Goal: Information Seeking & Learning: Learn about a topic

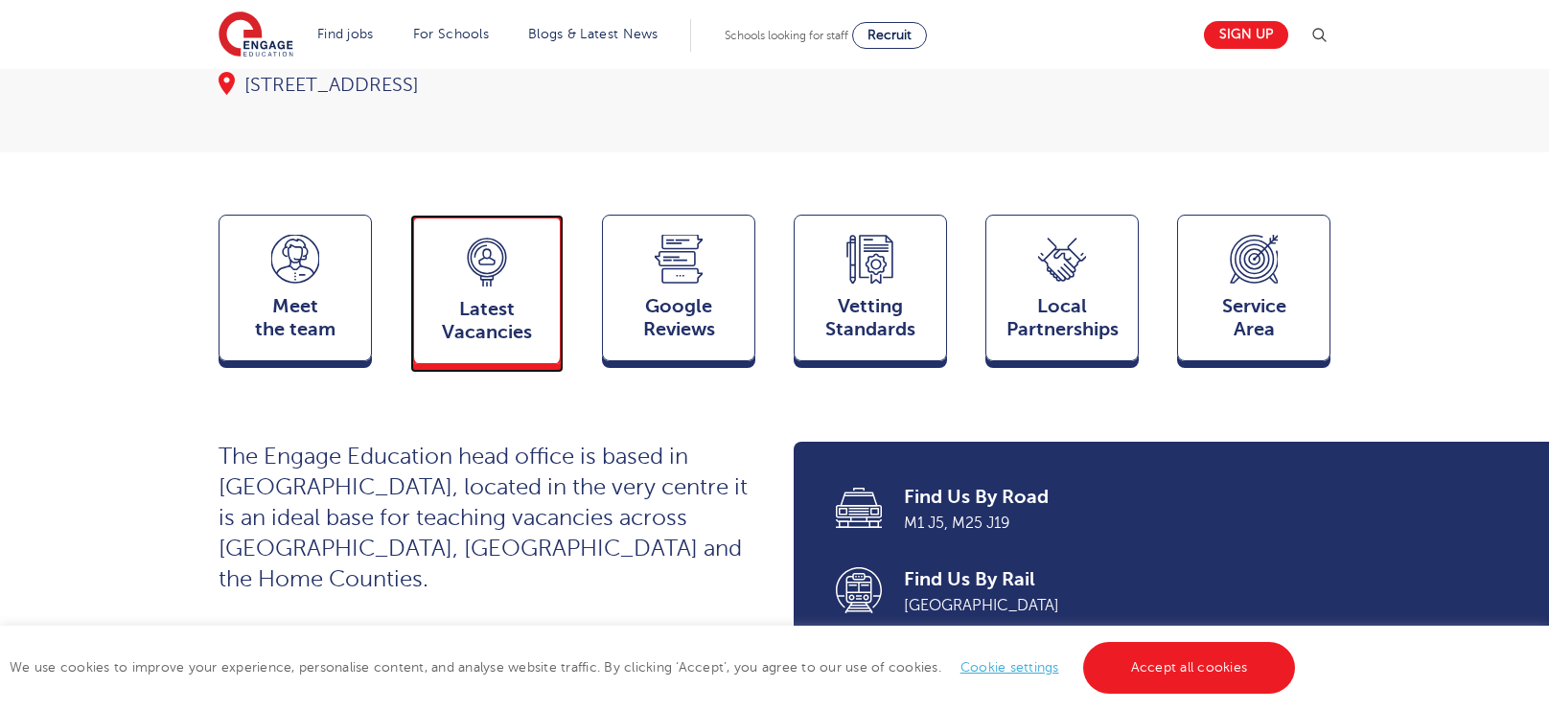
click at [453, 298] on span "Latest Vacancies" at bounding box center [487, 321] width 127 height 46
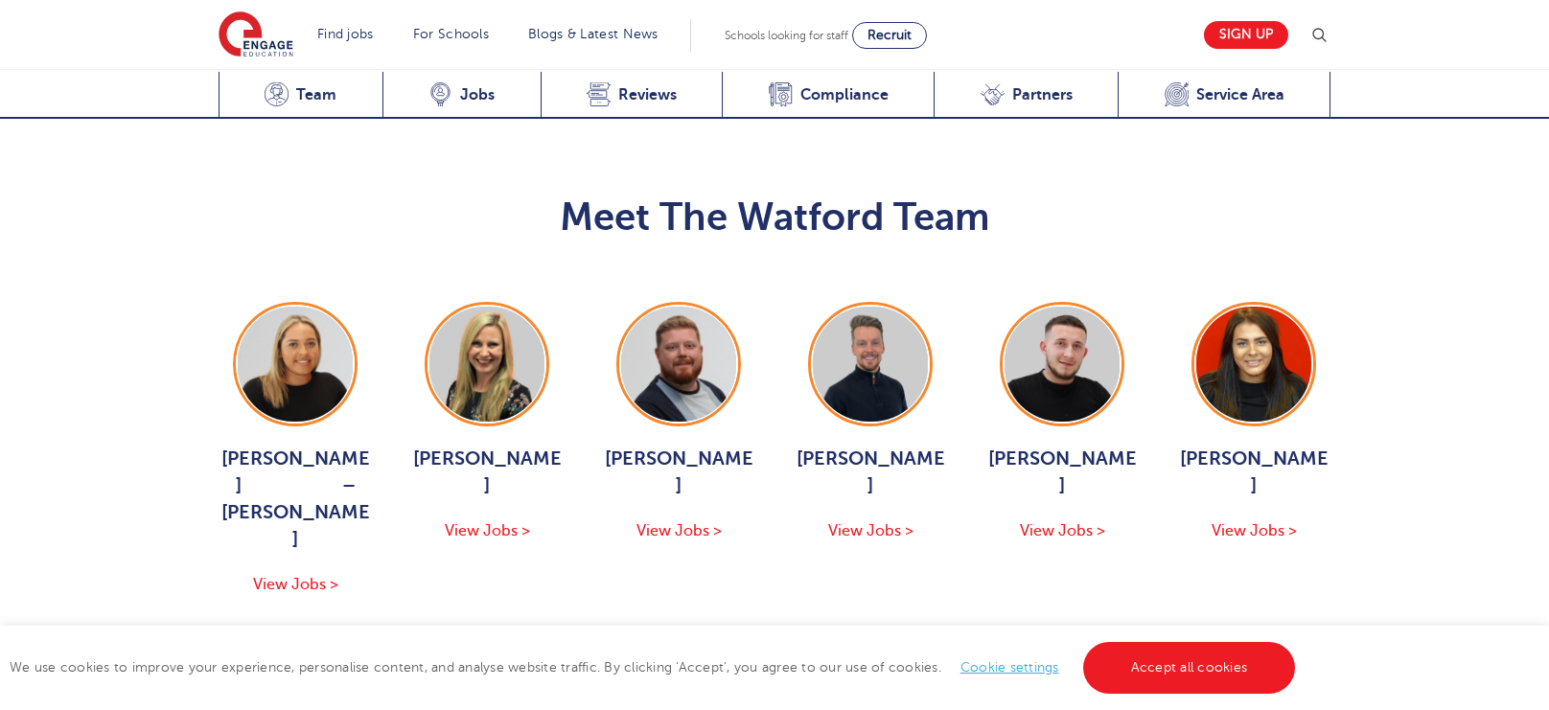
scroll to position [1936, 0]
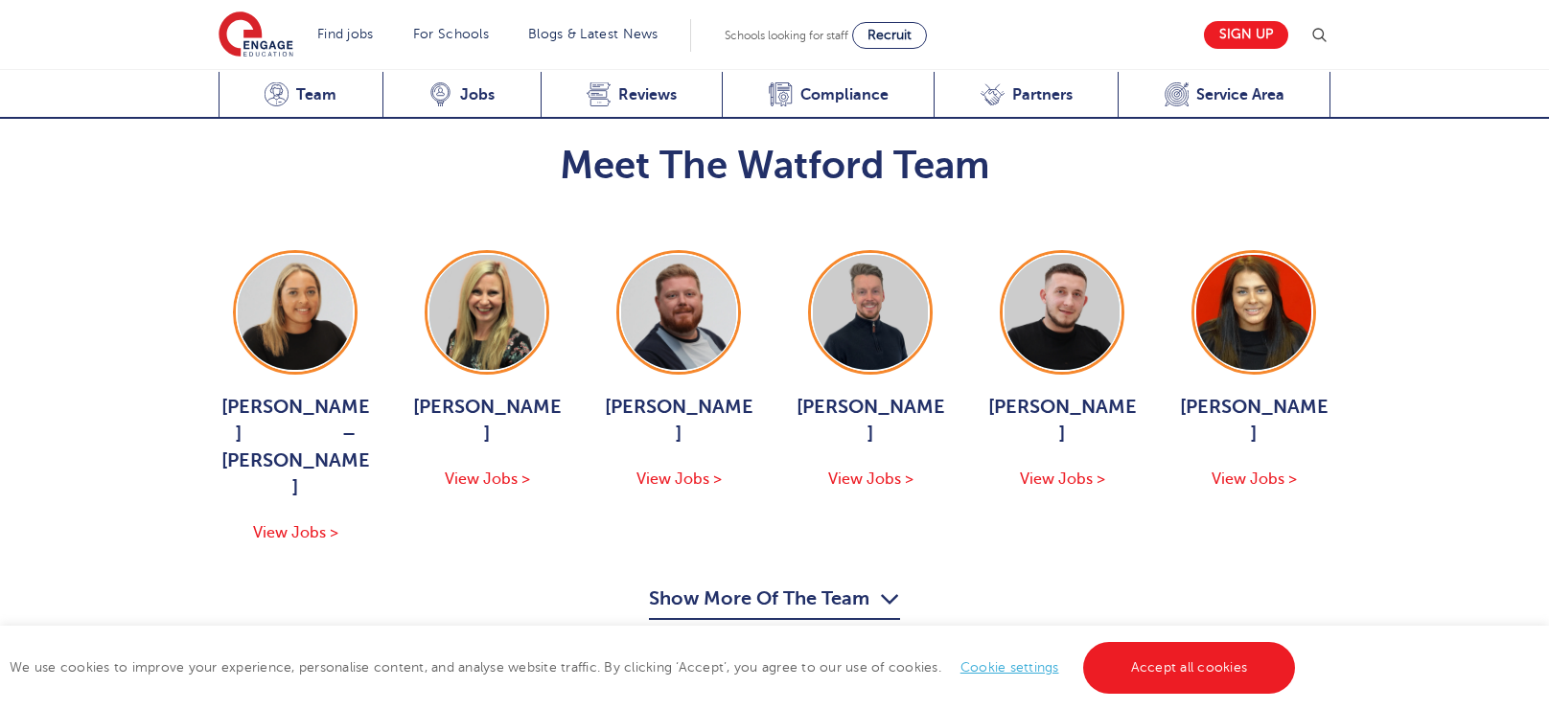
click at [871, 584] on button "Show More Of The Team" at bounding box center [774, 602] width 251 height 36
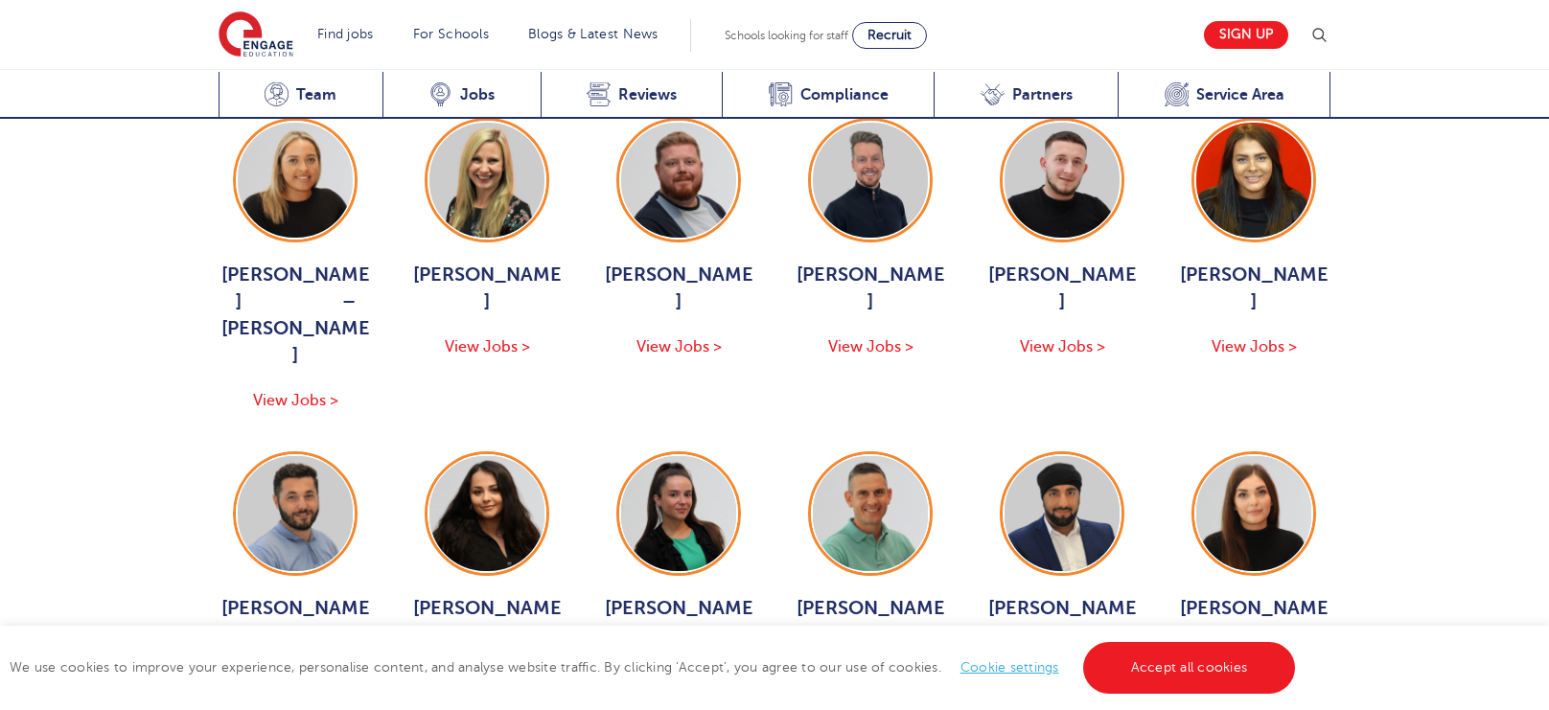
scroll to position [1604, 0]
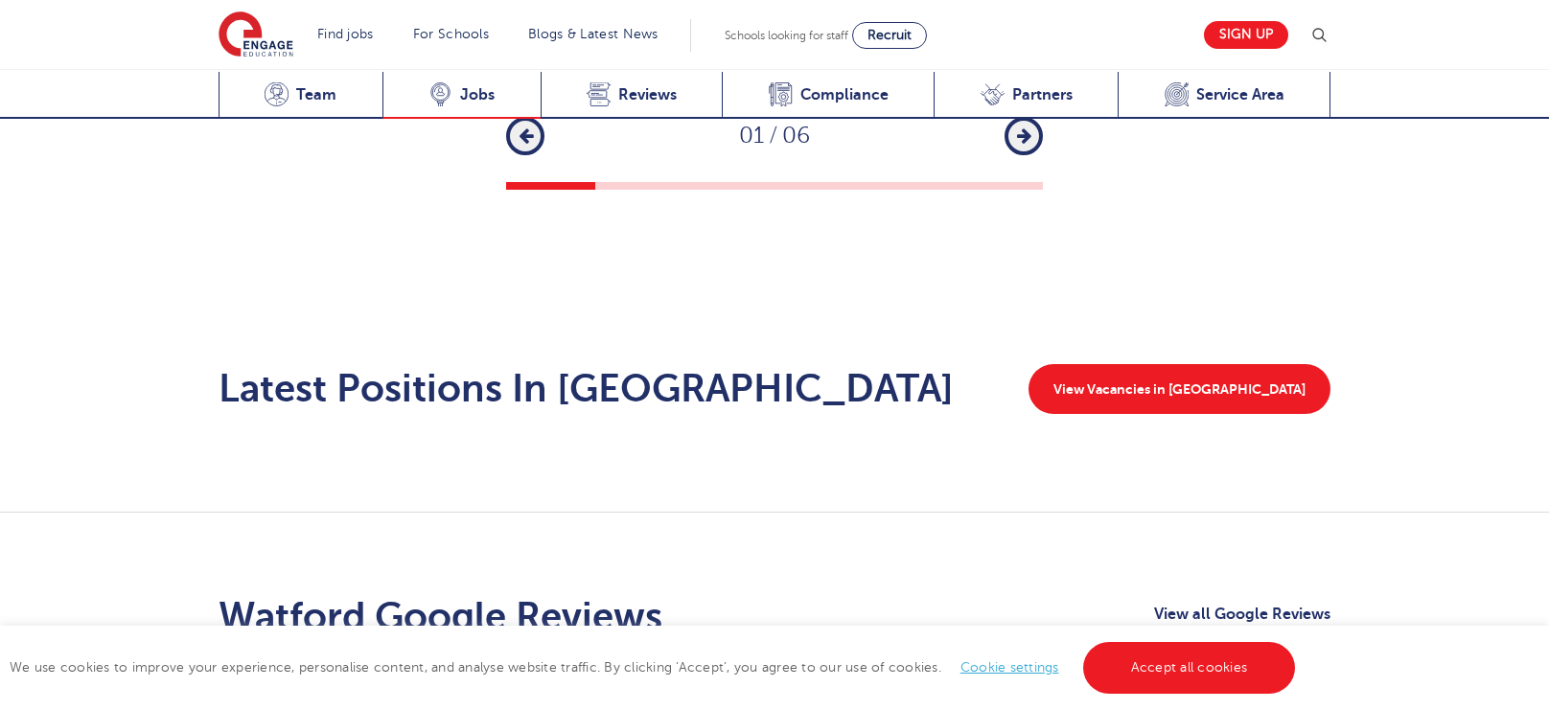
click at [489, 110] on div "Latest Vacancies Jobs" at bounding box center [461, 95] width 158 height 47
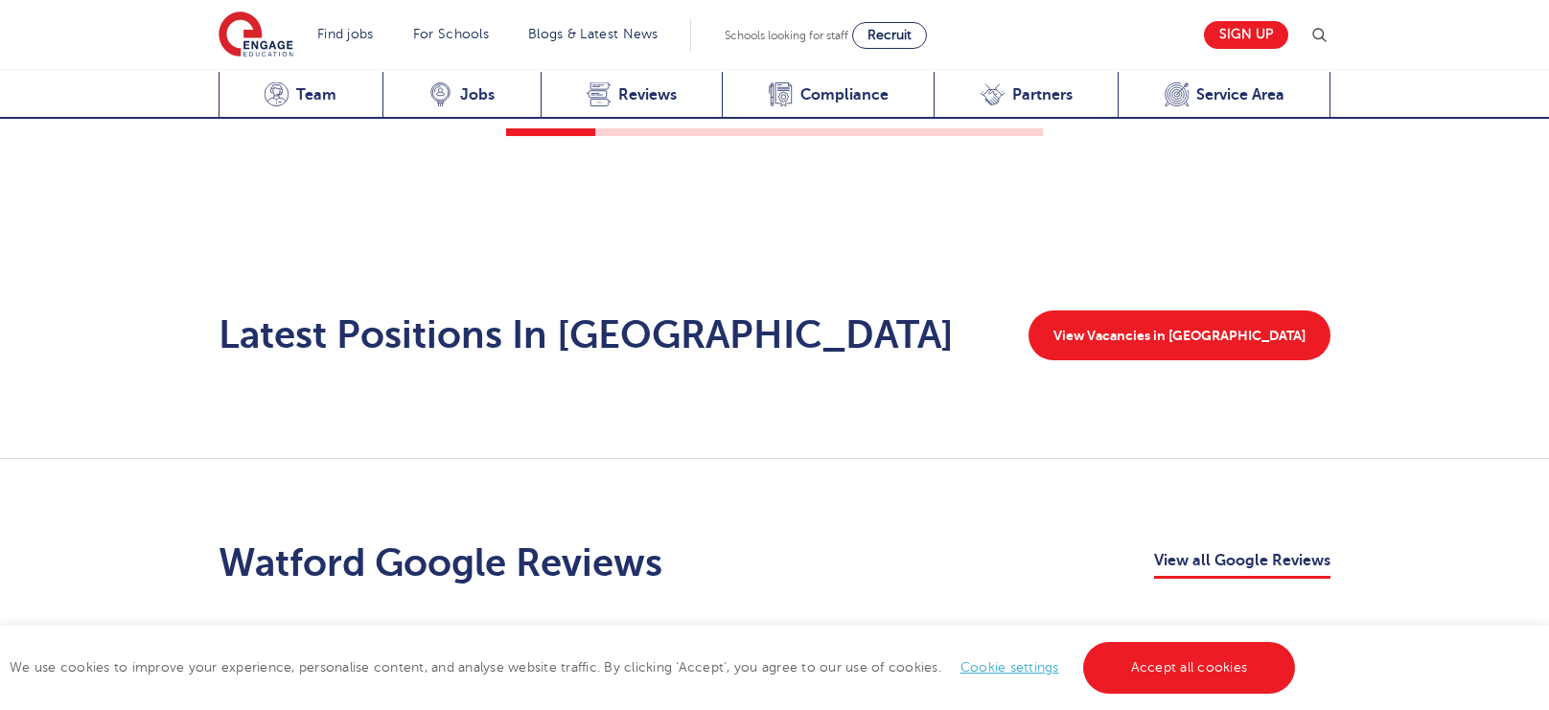
scroll to position [3835, 0]
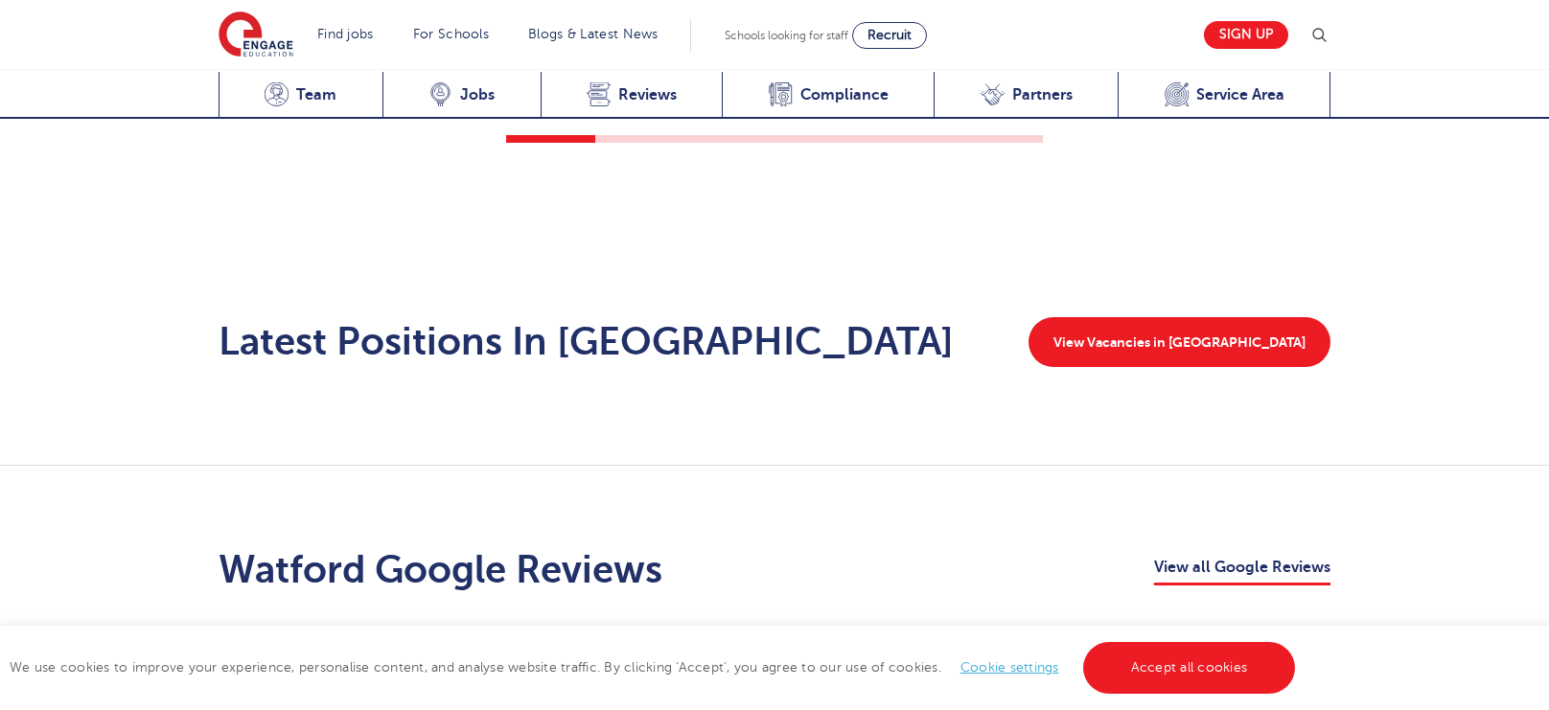
click at [1285, 282] on div "Latest Positions In [GEOGRAPHIC_DATA] View Vacancies in [GEOGRAPHIC_DATA]" at bounding box center [774, 351] width 1549 height 230
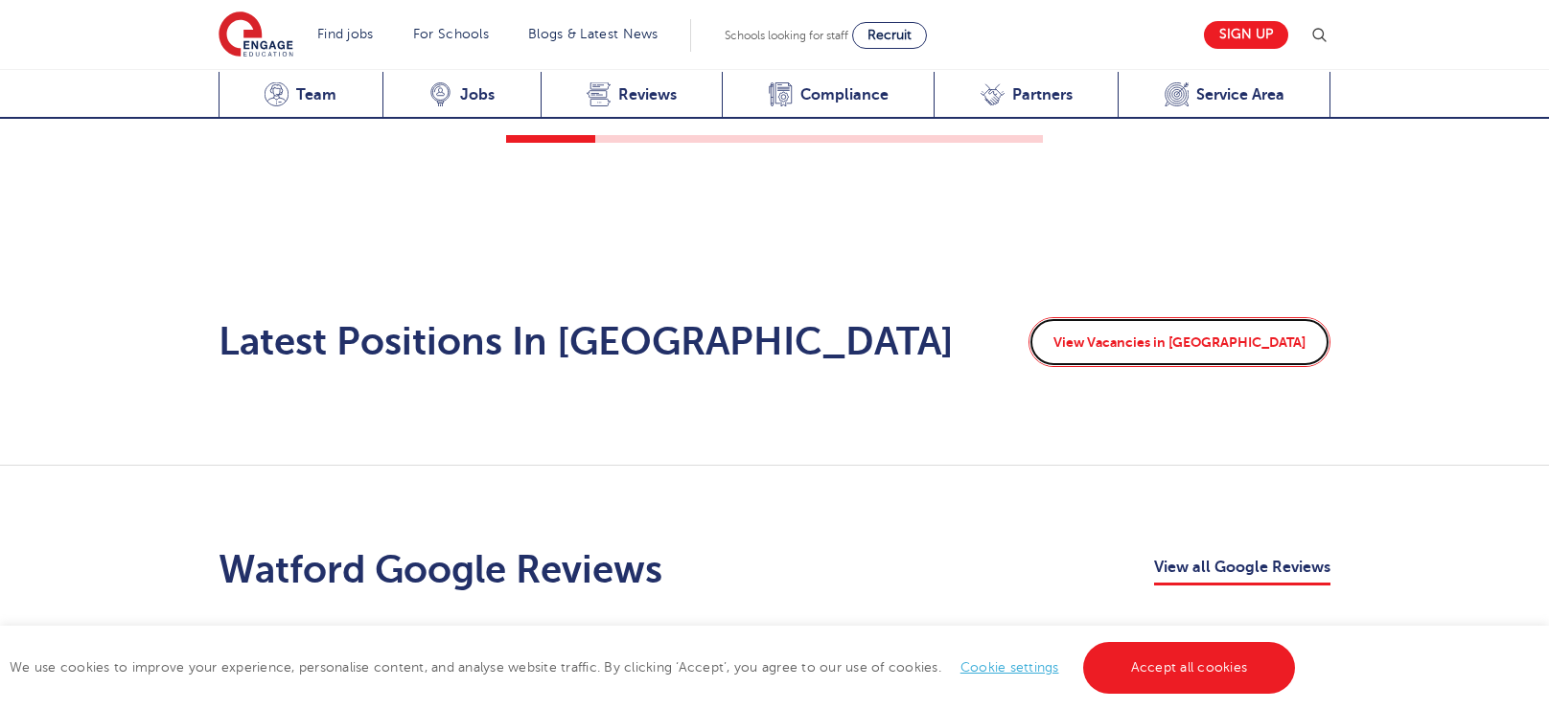
click at [1284, 317] on link "View Vacancies in [GEOGRAPHIC_DATA]" at bounding box center [1179, 342] width 302 height 50
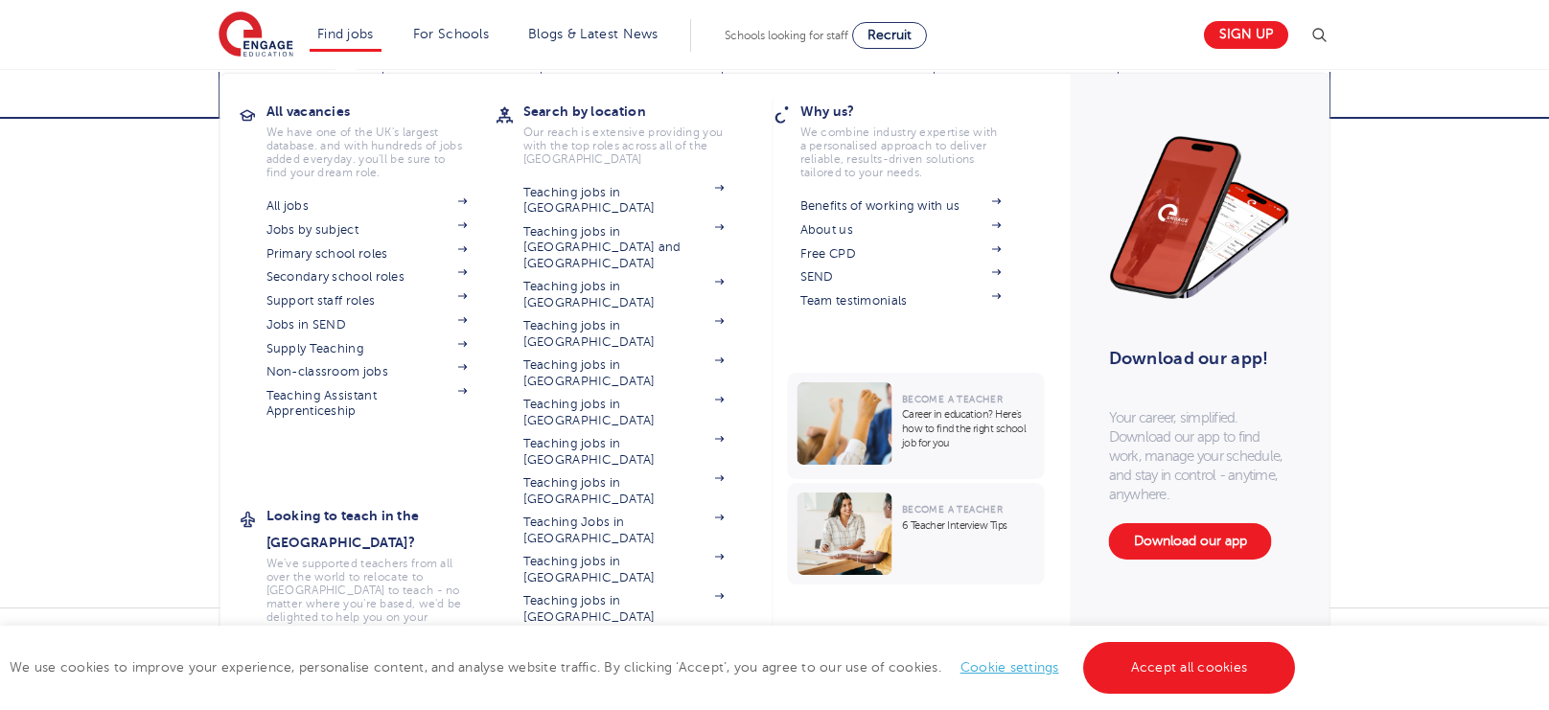
scroll to position [2851, 0]
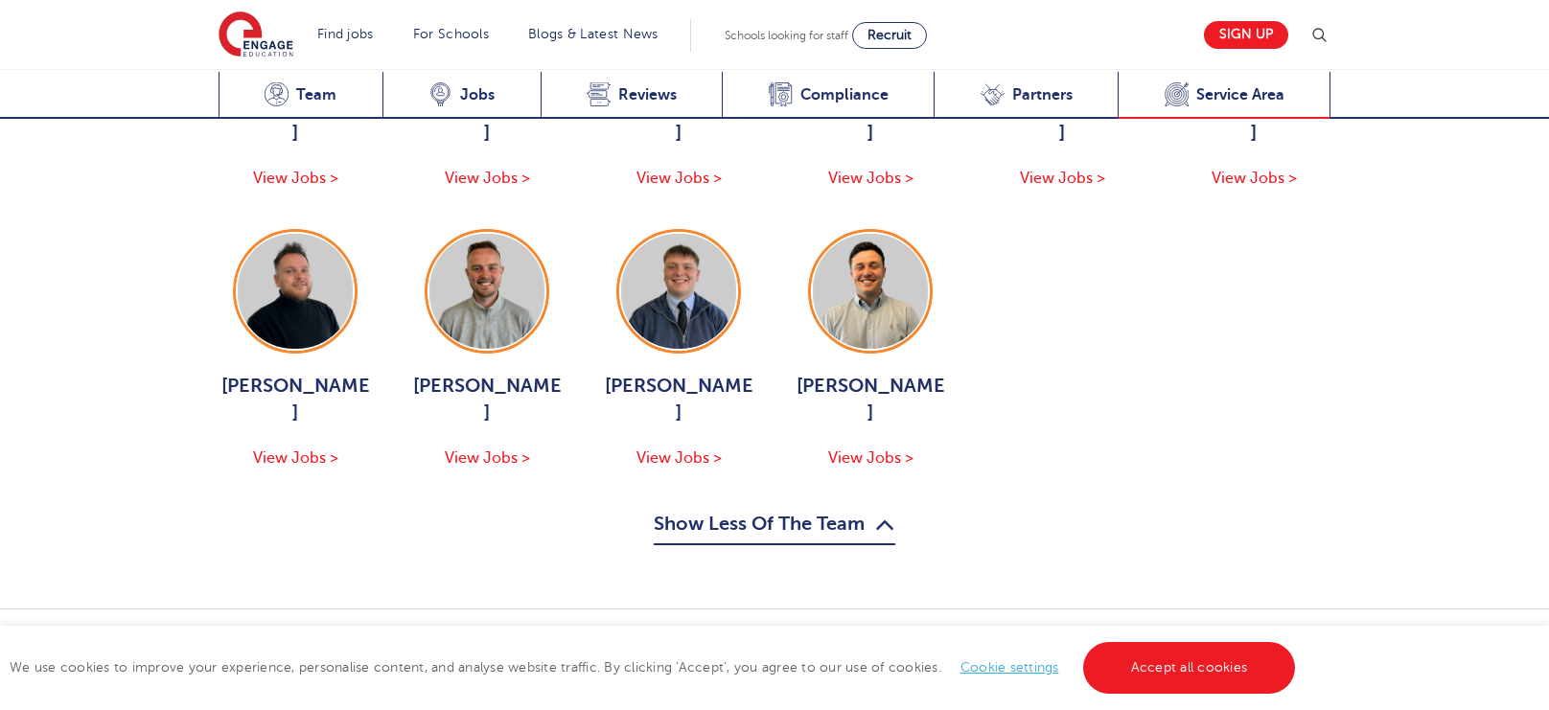
click at [1299, 88] on div "Service Area Service Area" at bounding box center [1224, 95] width 213 height 47
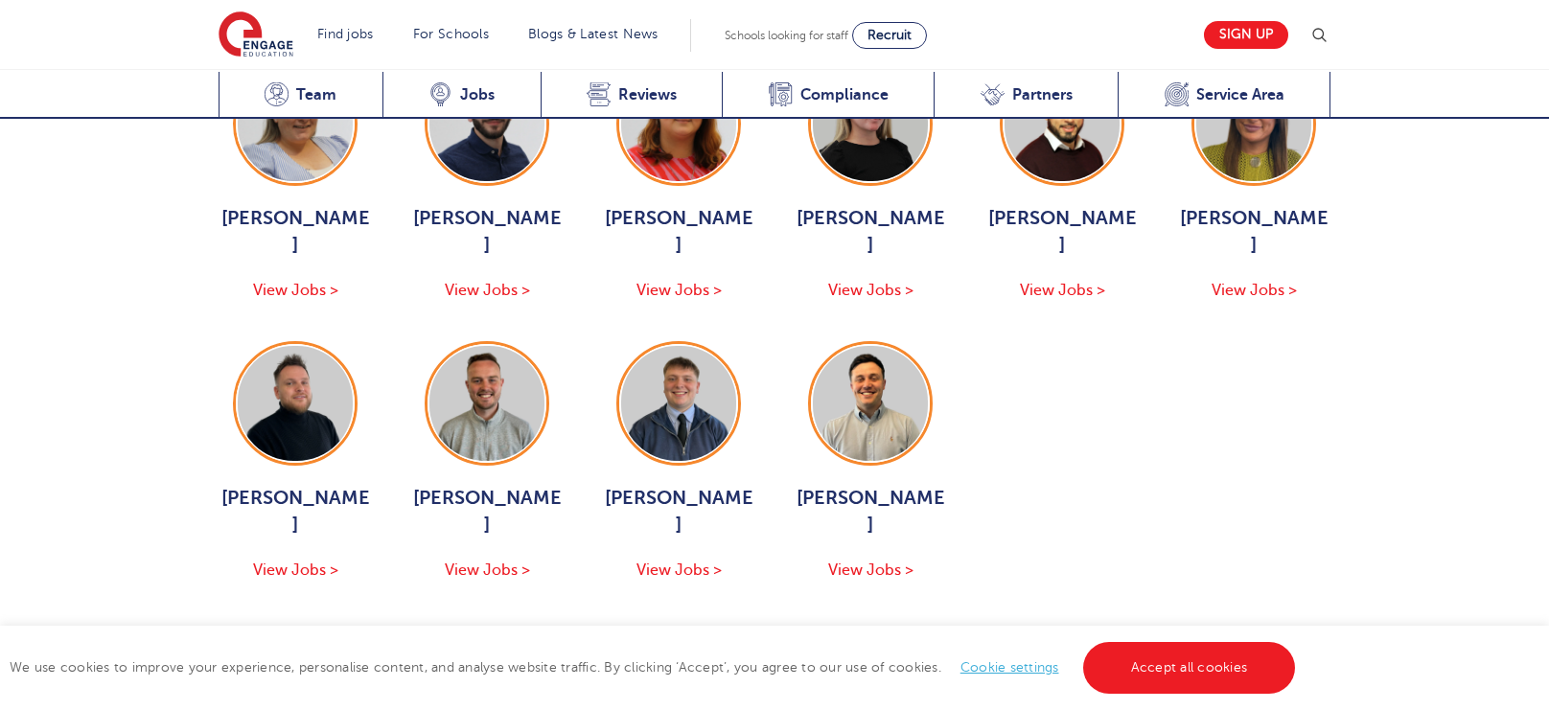
scroll to position [2741, 0]
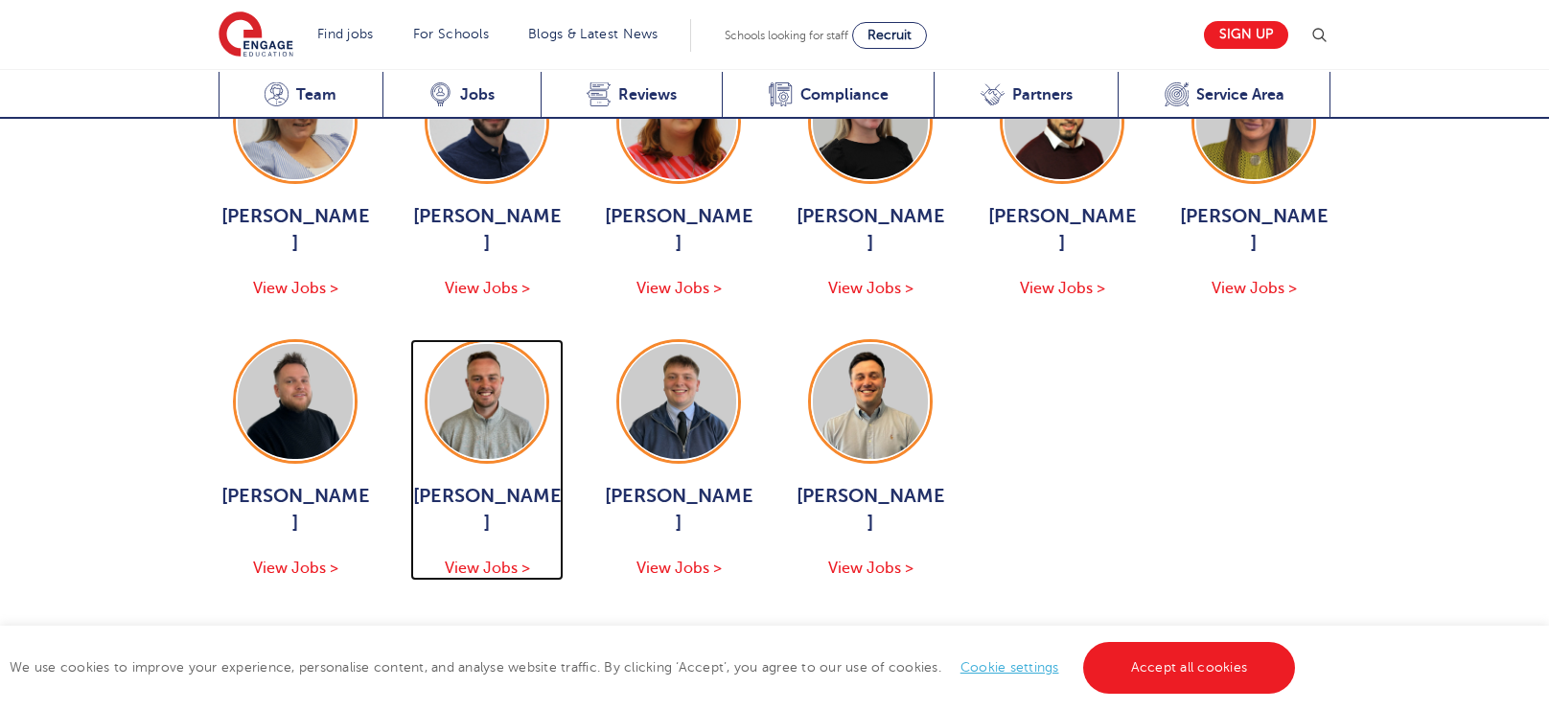
click at [507, 483] on div "[PERSON_NAME] View Jobs >" at bounding box center [486, 532] width 153 height 98
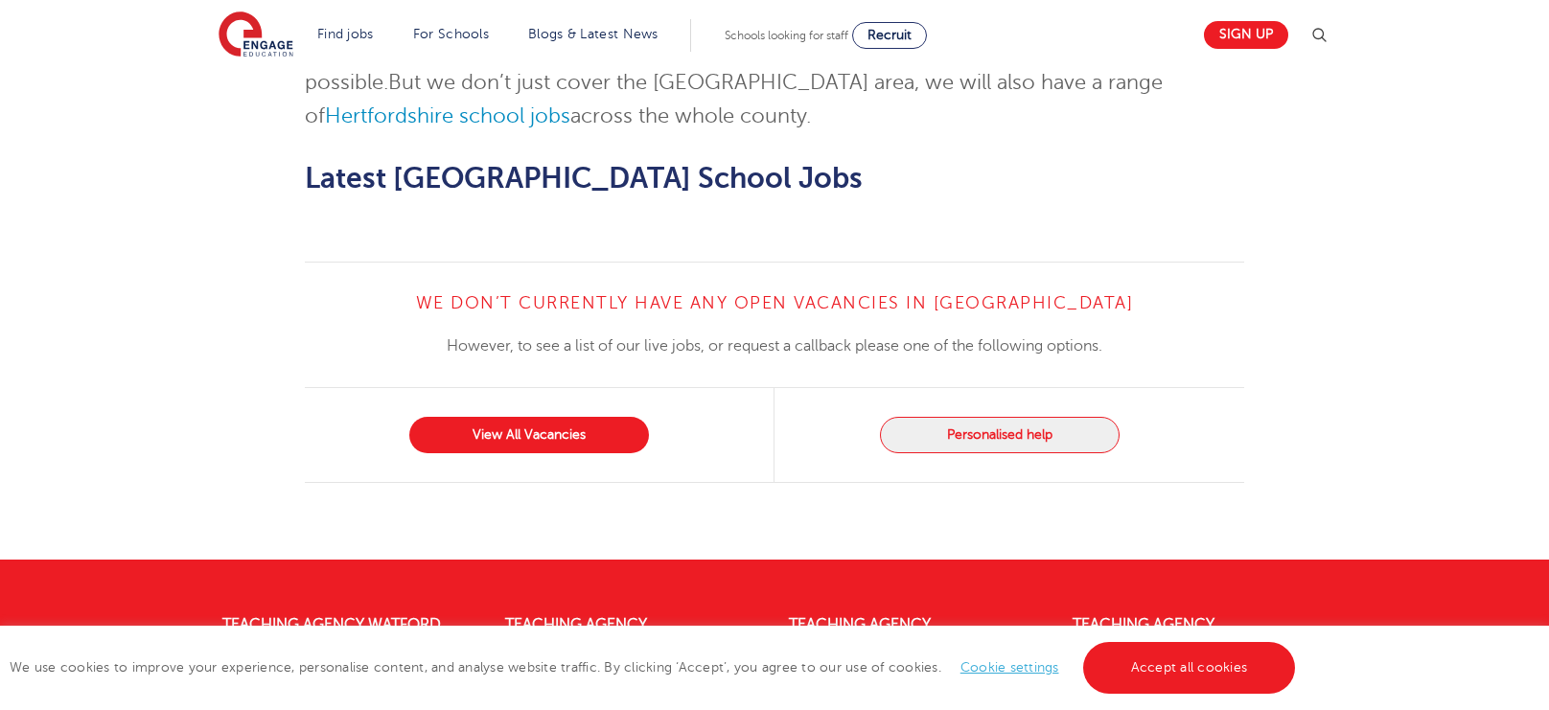
scroll to position [2007, 0]
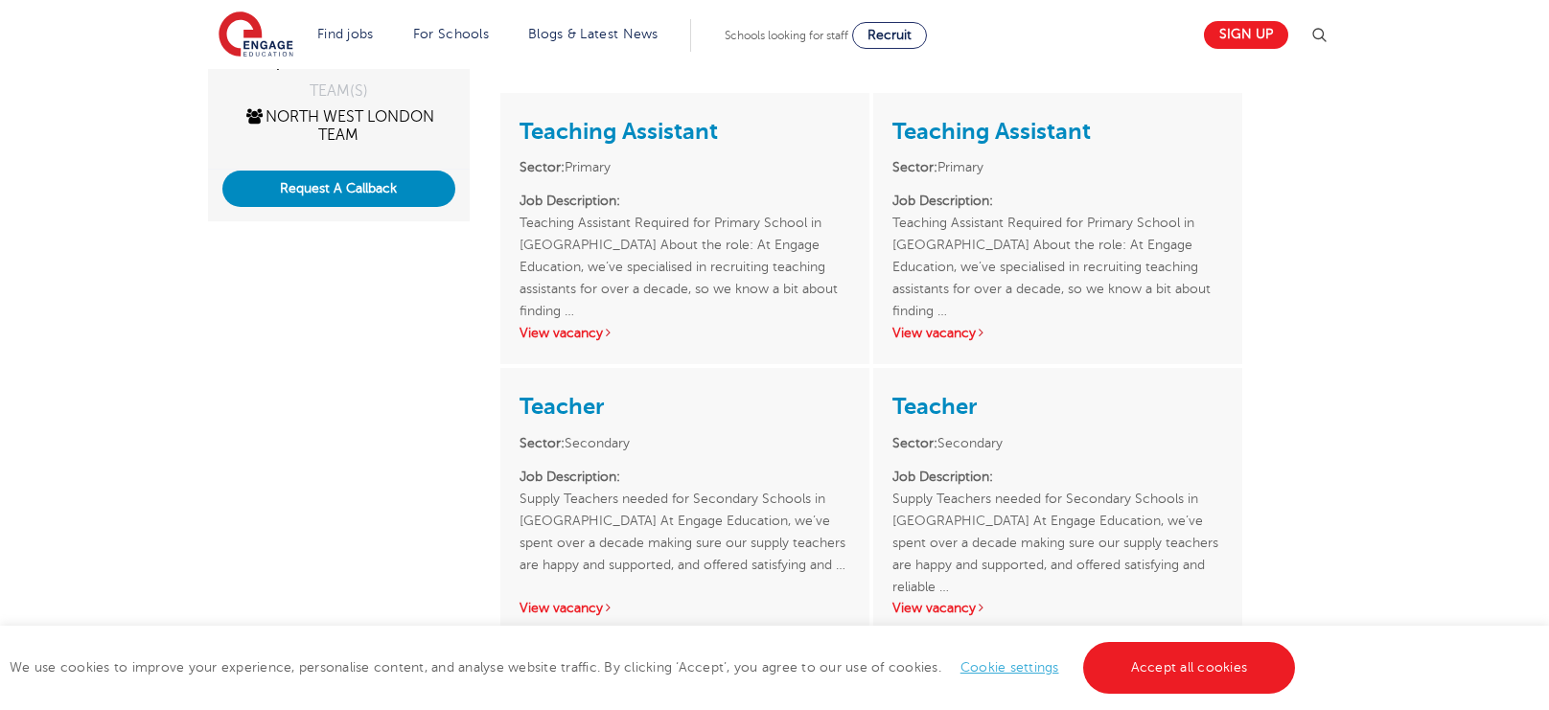
scroll to position [484, 0]
